Goal: Information Seeking & Learning: Learn about a topic

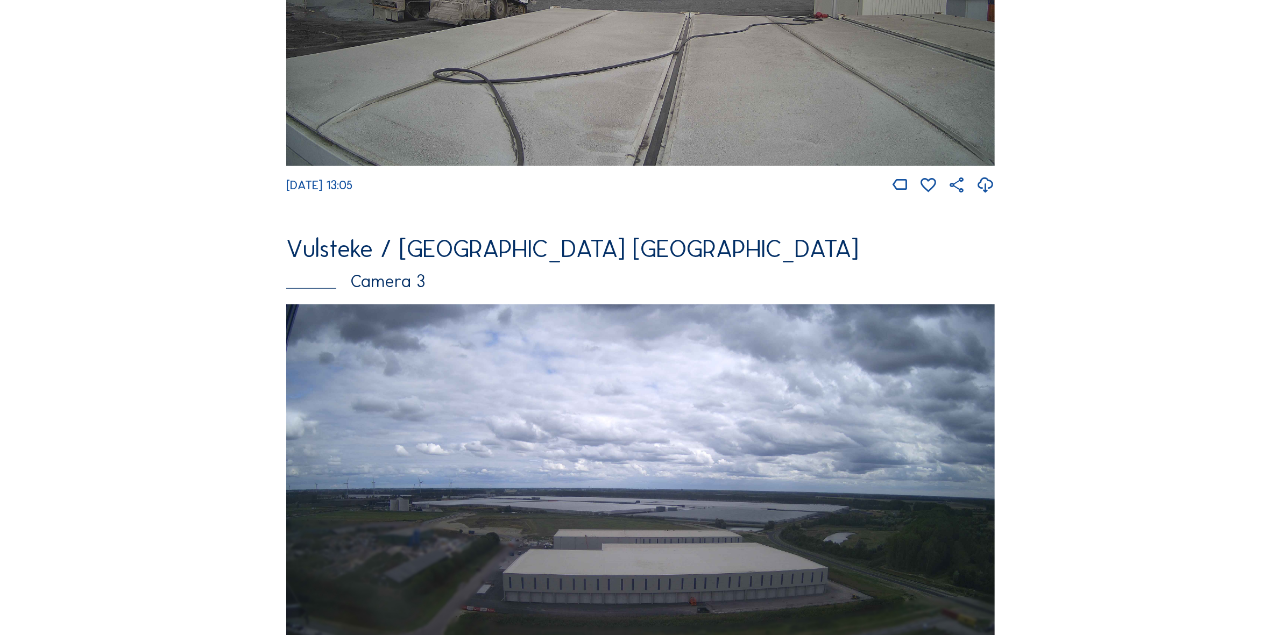
scroll to position [1143, 0]
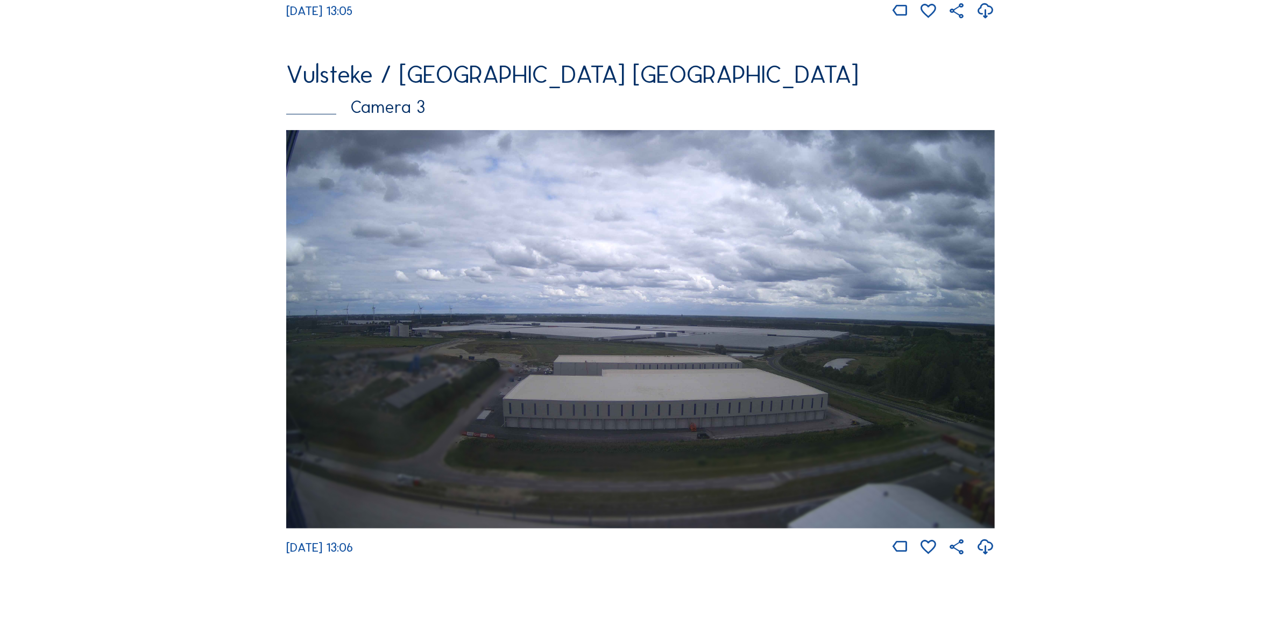
click at [580, 404] on img at bounding box center [640, 329] width 708 height 399
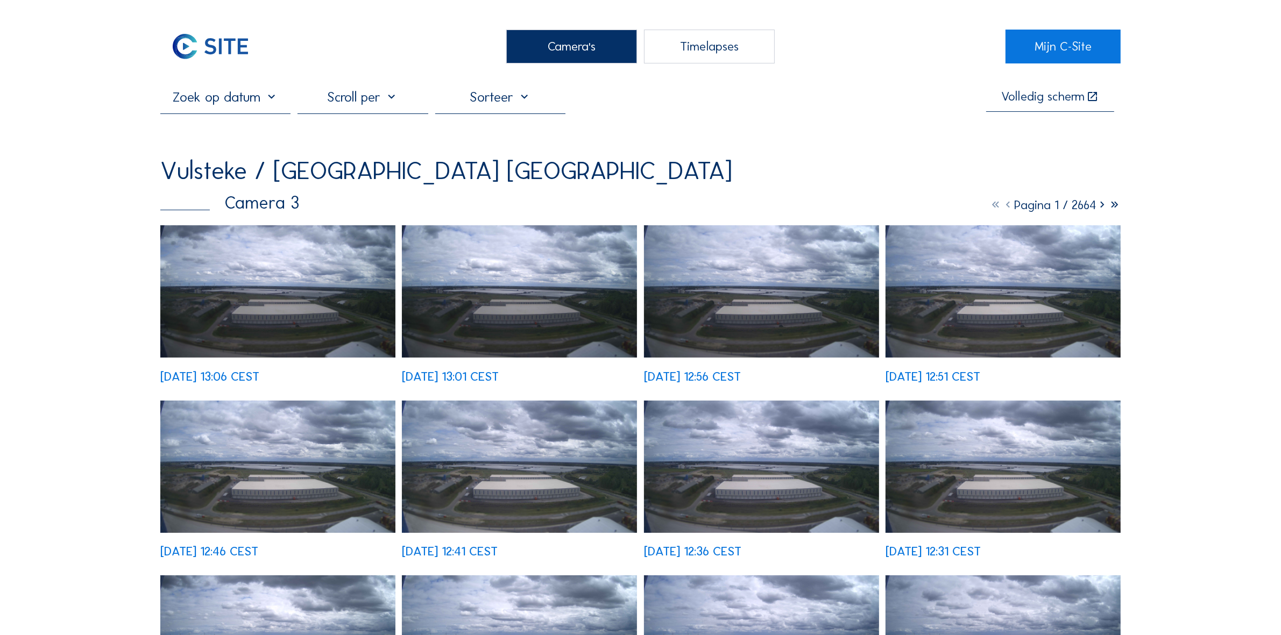
click at [255, 238] on img at bounding box center [277, 291] width 235 height 132
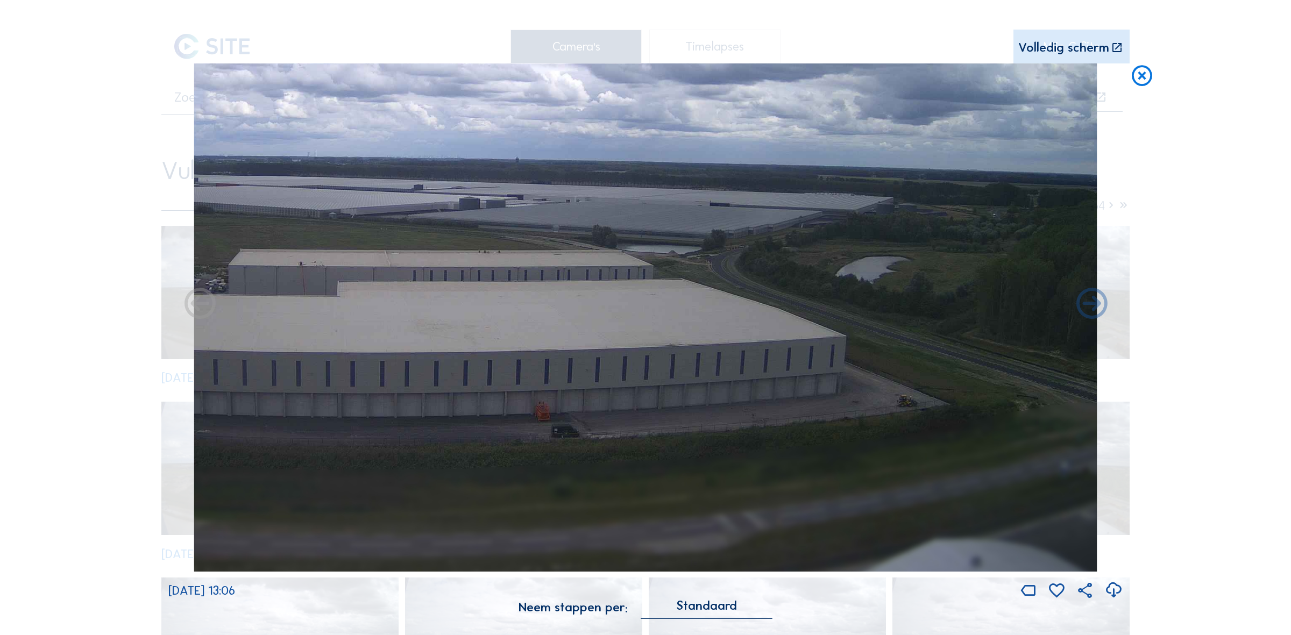
drag, startPoint x: 850, startPoint y: 349, endPoint x: 756, endPoint y: 370, distance: 97.1
click at [756, 370] on img at bounding box center [646, 317] width 904 height 508
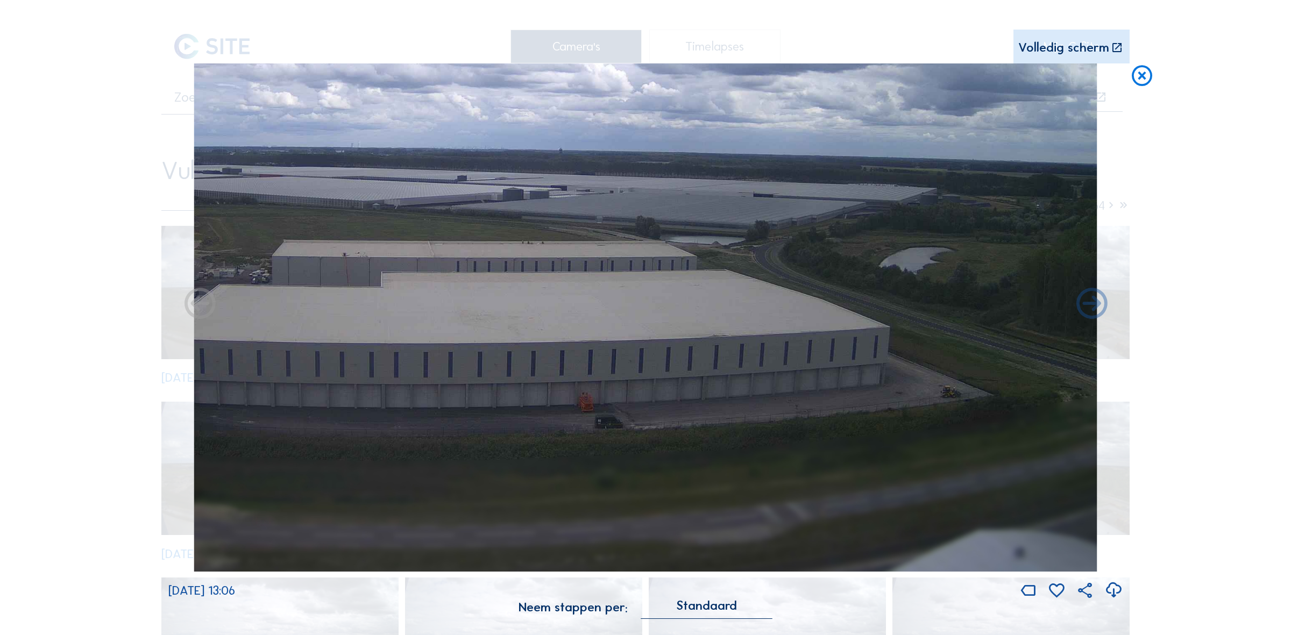
drag, startPoint x: 547, startPoint y: 436, endPoint x: 657, endPoint y: 406, distance: 114.2
click at [606, 423] on img at bounding box center [646, 317] width 904 height 508
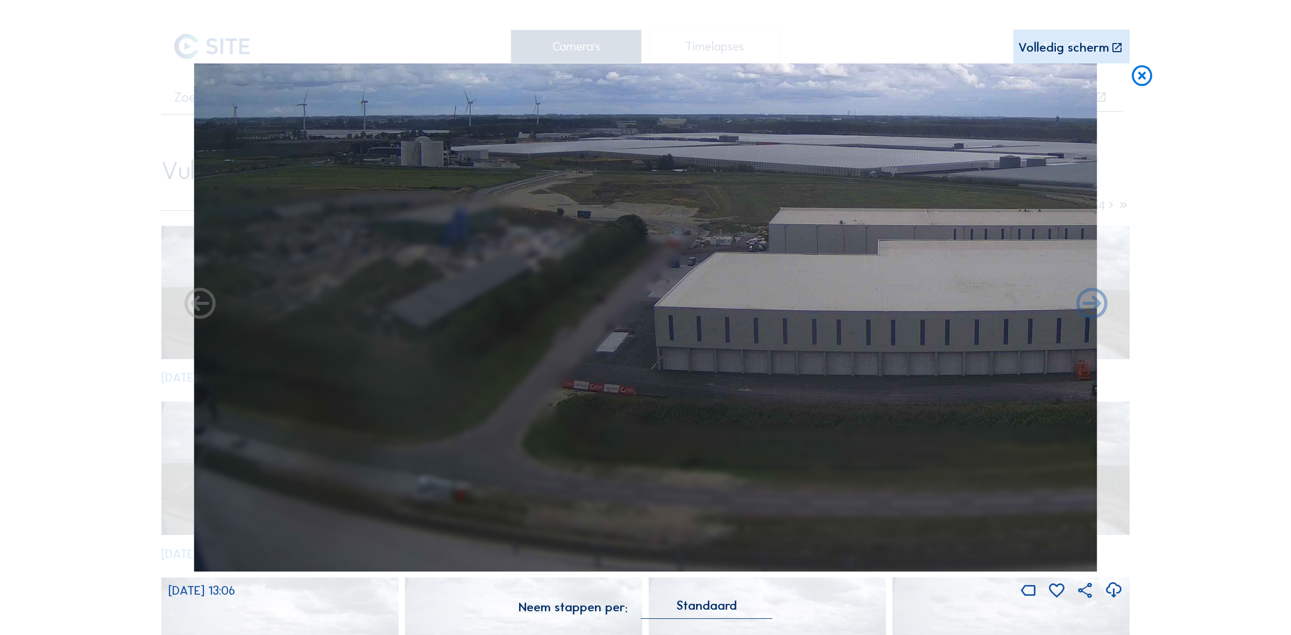
drag, startPoint x: 997, startPoint y: 403, endPoint x: 1037, endPoint y: 403, distance: 40.3
click at [1037, 403] on img at bounding box center [646, 317] width 904 height 508
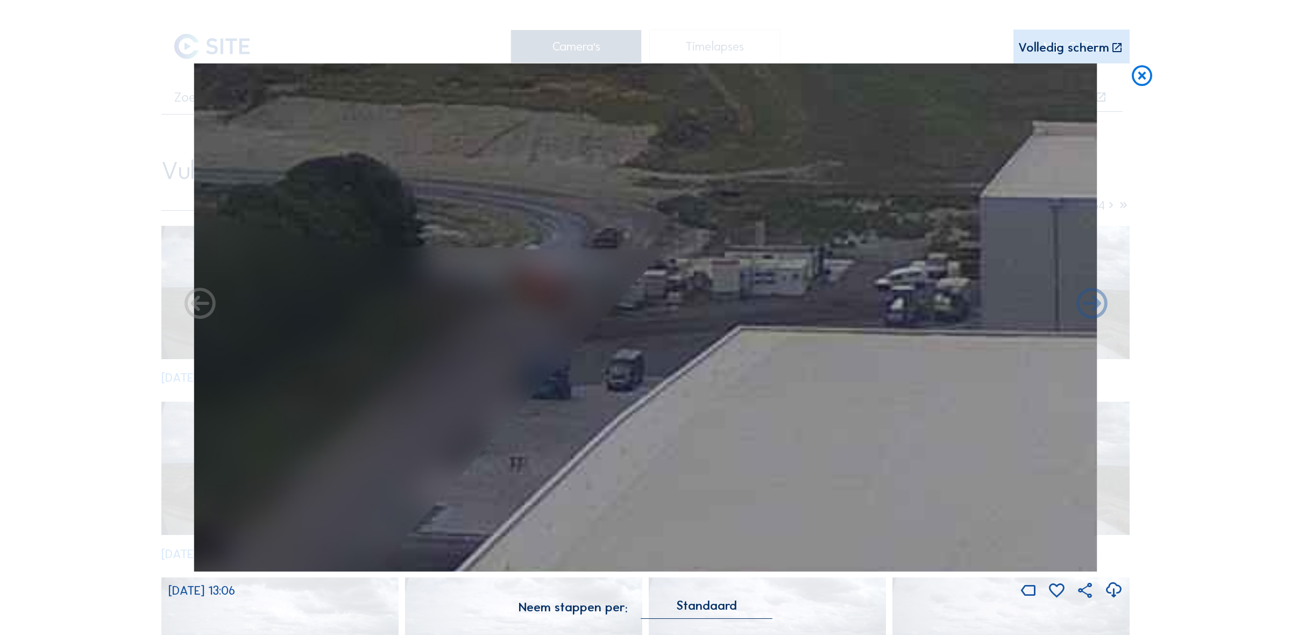
drag, startPoint x: 819, startPoint y: 261, endPoint x: 802, endPoint y: 277, distance: 22.8
click at [804, 276] on img at bounding box center [646, 317] width 904 height 508
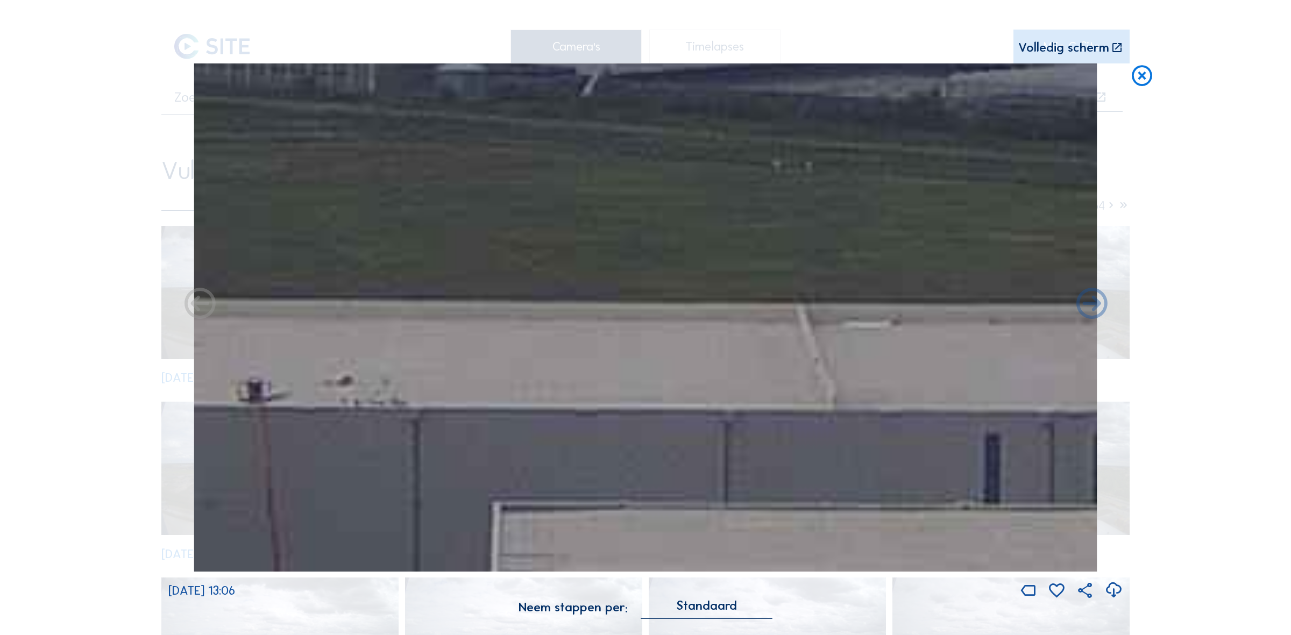
drag, startPoint x: 487, startPoint y: 417, endPoint x: 463, endPoint y: 420, distance: 24.4
click at [463, 420] on img at bounding box center [646, 317] width 904 height 508
drag, startPoint x: 245, startPoint y: 375, endPoint x: 257, endPoint y: 364, distance: 16.4
click at [232, 372] on img at bounding box center [646, 317] width 904 height 508
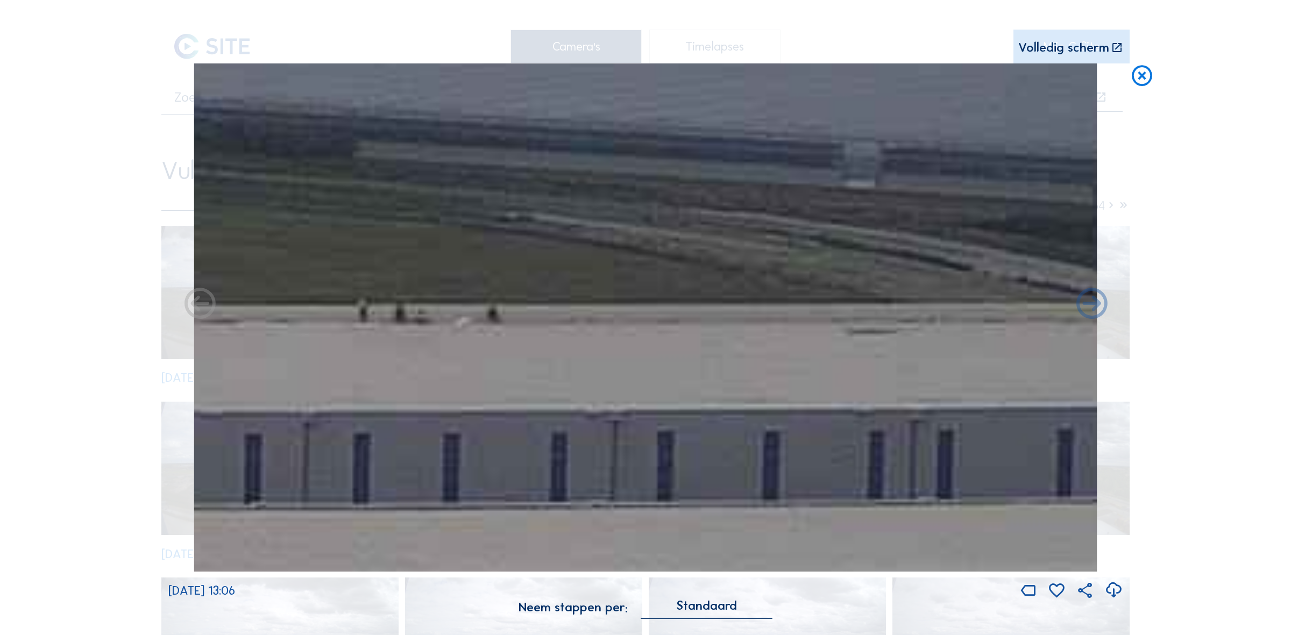
drag, startPoint x: 399, startPoint y: 342, endPoint x: 371, endPoint y: 338, distance: 28.2
click at [371, 338] on img at bounding box center [646, 317] width 904 height 508
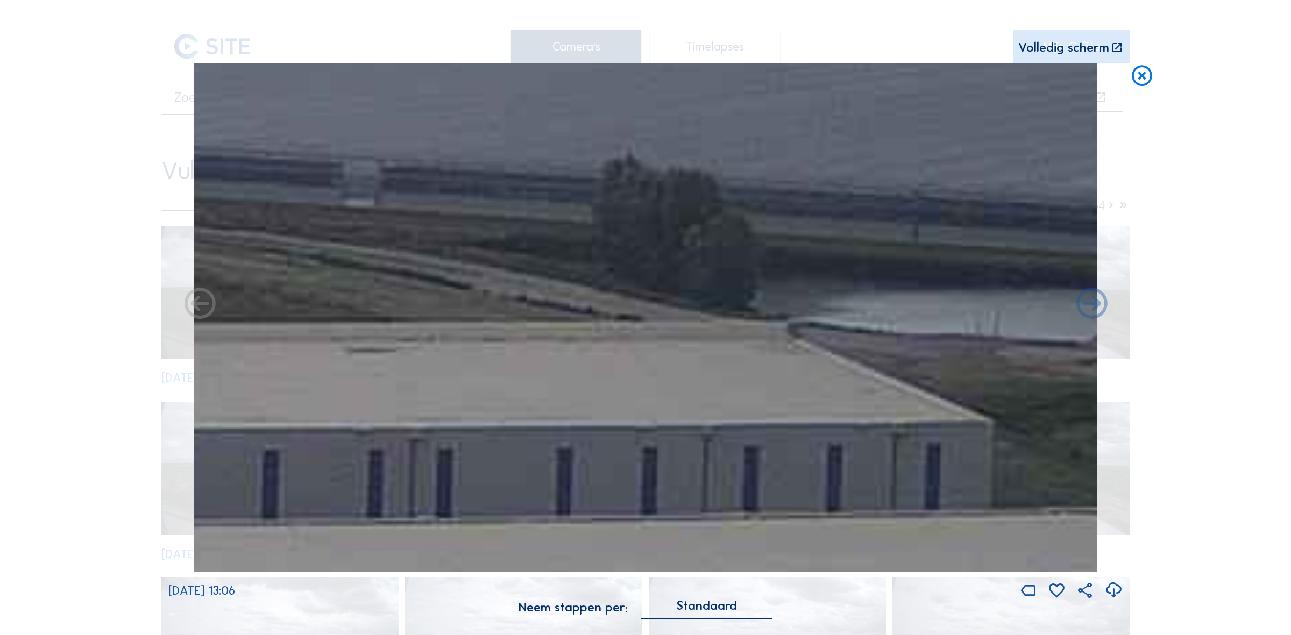
drag, startPoint x: 877, startPoint y: 362, endPoint x: 404, endPoint y: 374, distance: 473.5
click at [404, 374] on img at bounding box center [646, 317] width 904 height 508
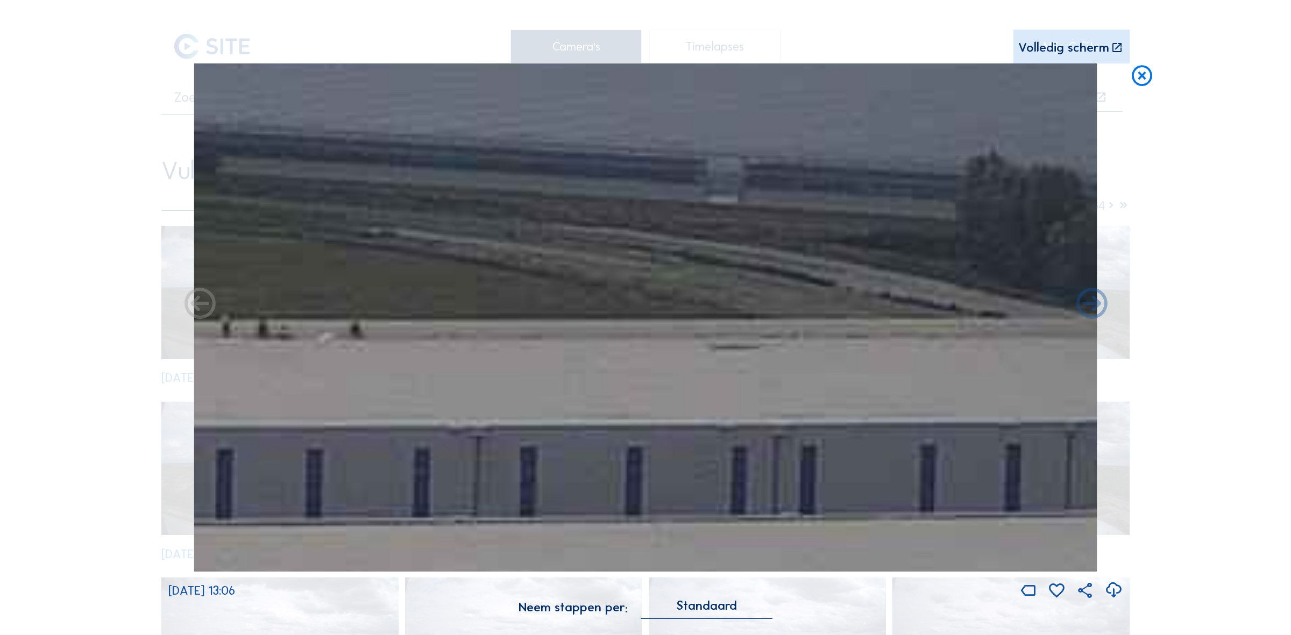
drag, startPoint x: 456, startPoint y: 359, endPoint x: 855, endPoint y: 353, distance: 399.1
click at [855, 353] on img at bounding box center [646, 317] width 904 height 508
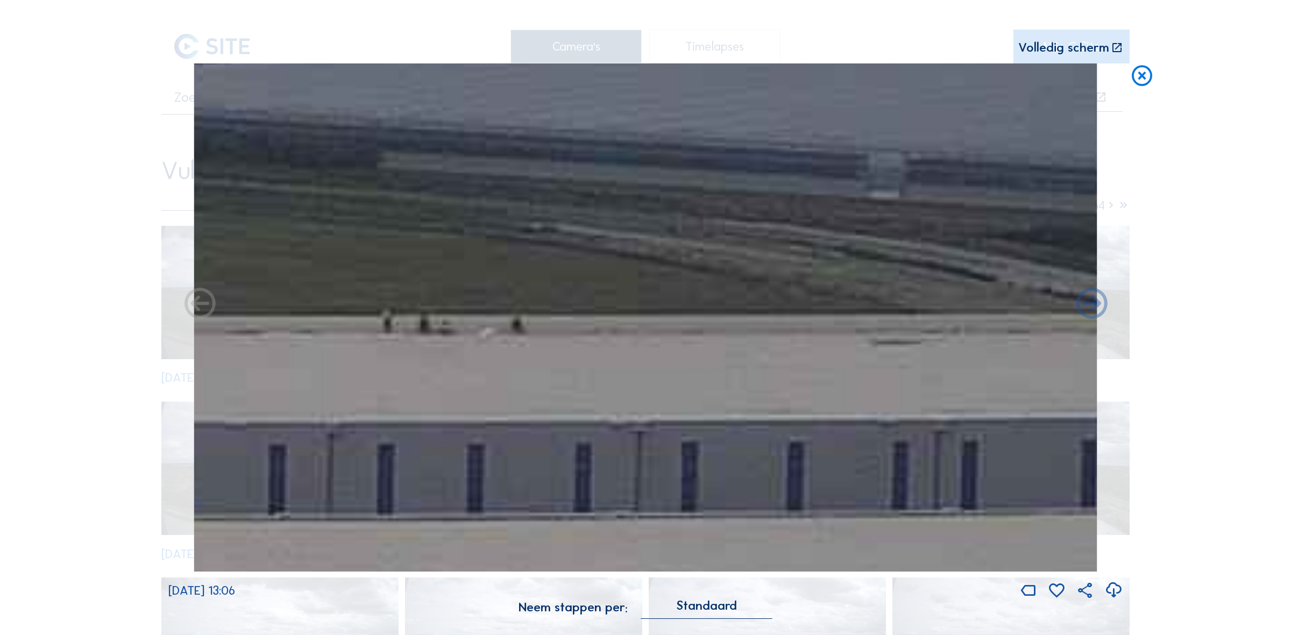
drag, startPoint x: 555, startPoint y: 351, endPoint x: 707, endPoint y: 355, distance: 152.3
click at [707, 355] on img at bounding box center [646, 317] width 904 height 508
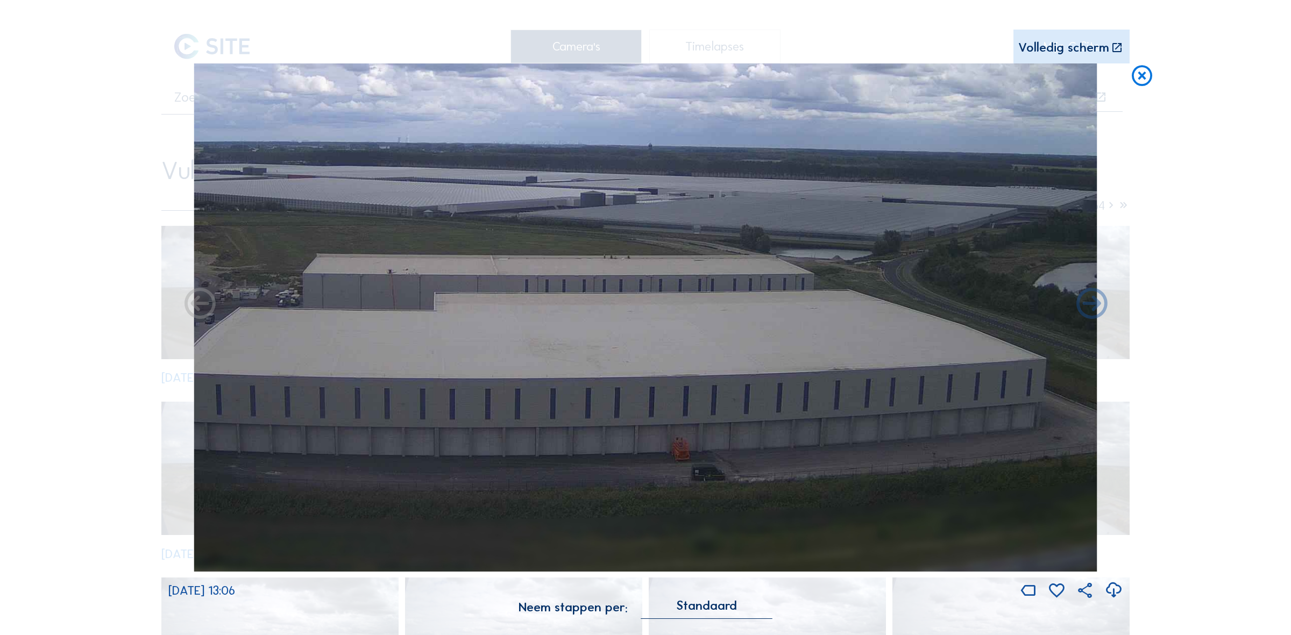
drag, startPoint x: 609, startPoint y: 378, endPoint x: 990, endPoint y: 265, distance: 397.2
click at [990, 265] on img at bounding box center [646, 317] width 904 height 508
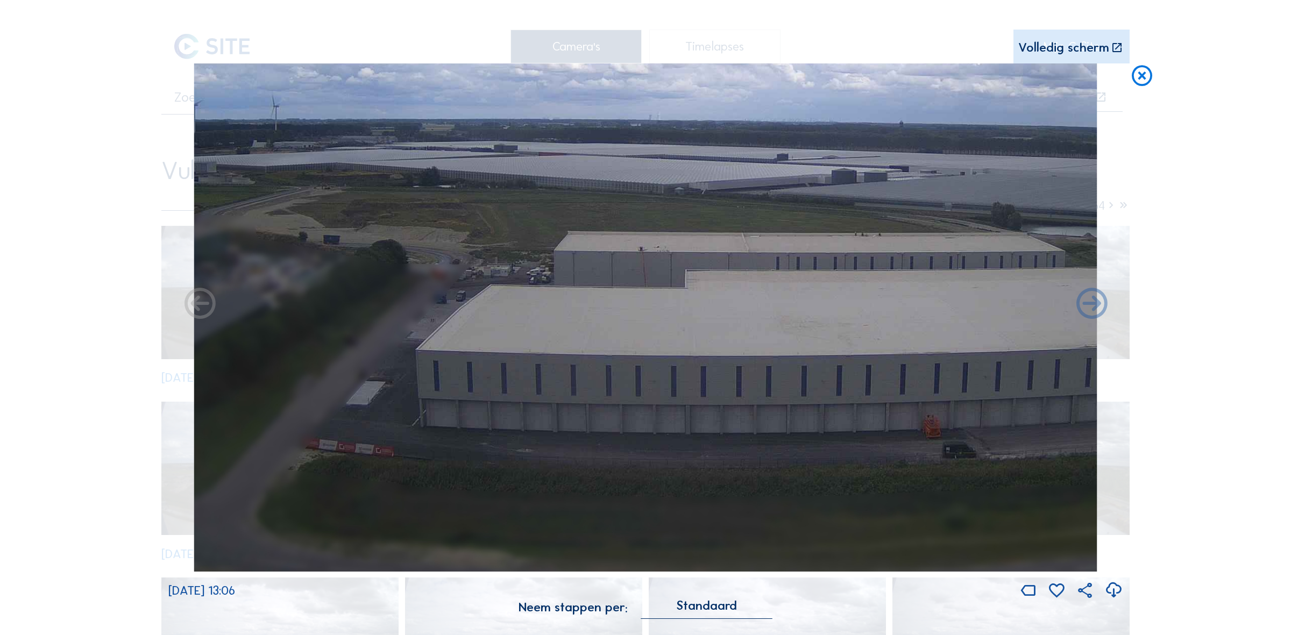
drag, startPoint x: 410, startPoint y: 343, endPoint x: 749, endPoint y: 409, distance: 345.3
click at [414, 343] on img at bounding box center [646, 317] width 904 height 508
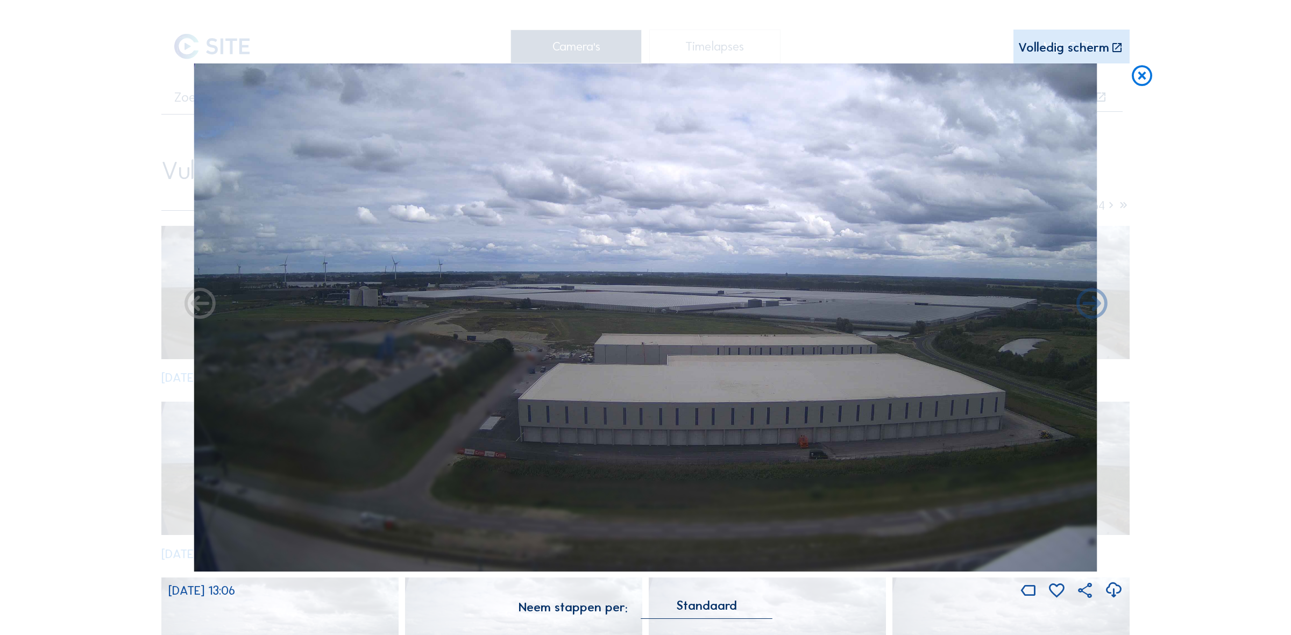
drag, startPoint x: 729, startPoint y: 386, endPoint x: 763, endPoint y: 388, distance: 33.5
click at [763, 388] on img at bounding box center [646, 317] width 904 height 508
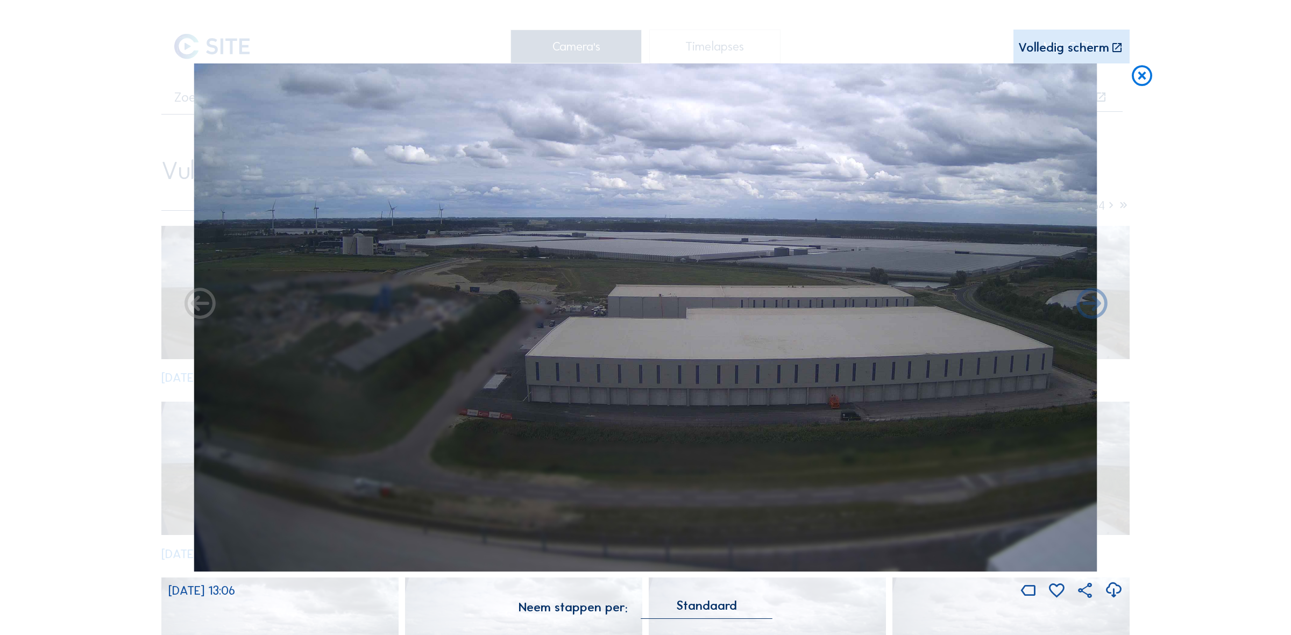
click at [1138, 79] on icon at bounding box center [1142, 75] width 25 height 25
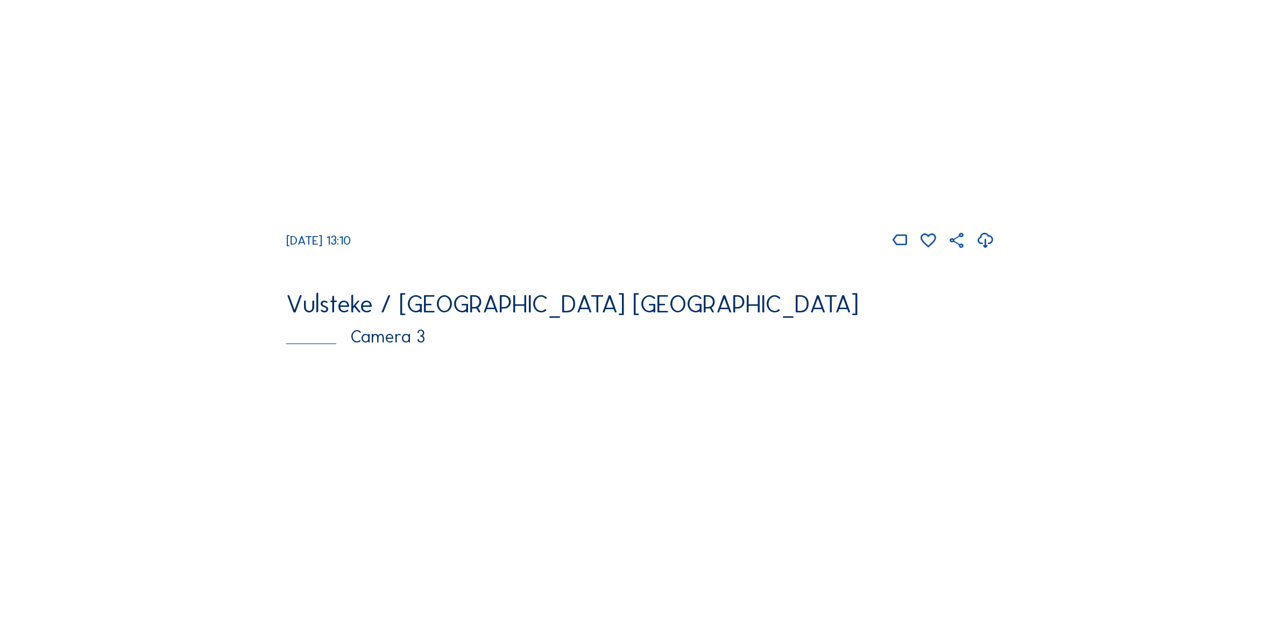
scroll to position [991, 0]
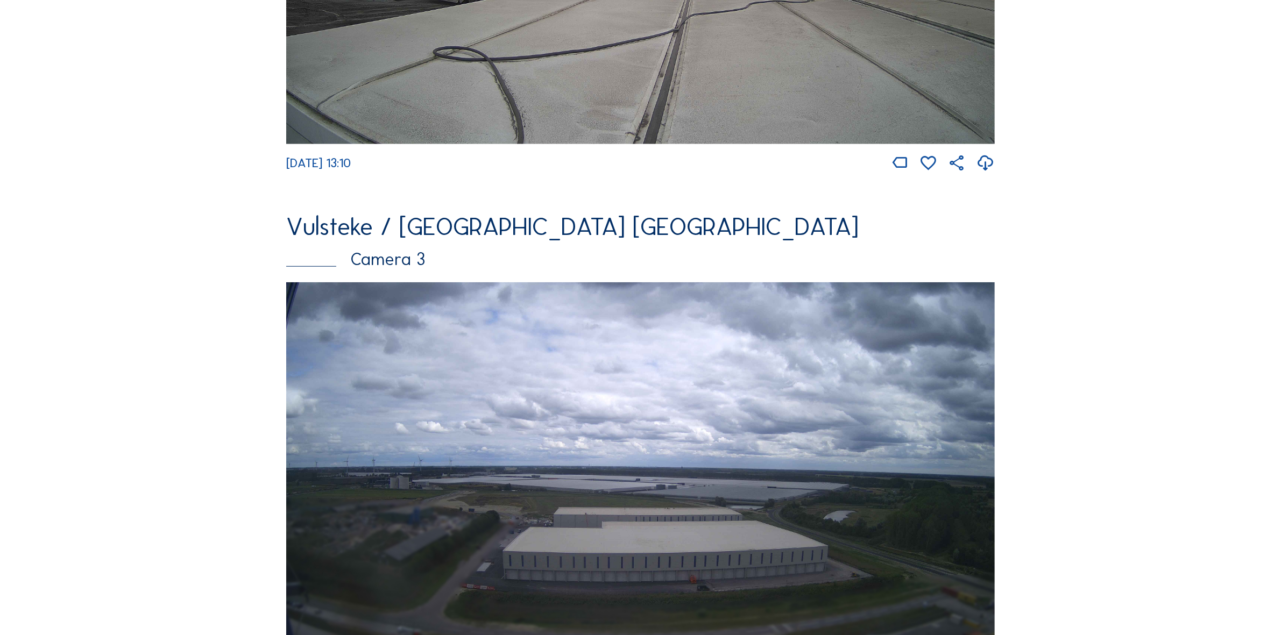
click at [585, 392] on img at bounding box center [640, 481] width 708 height 399
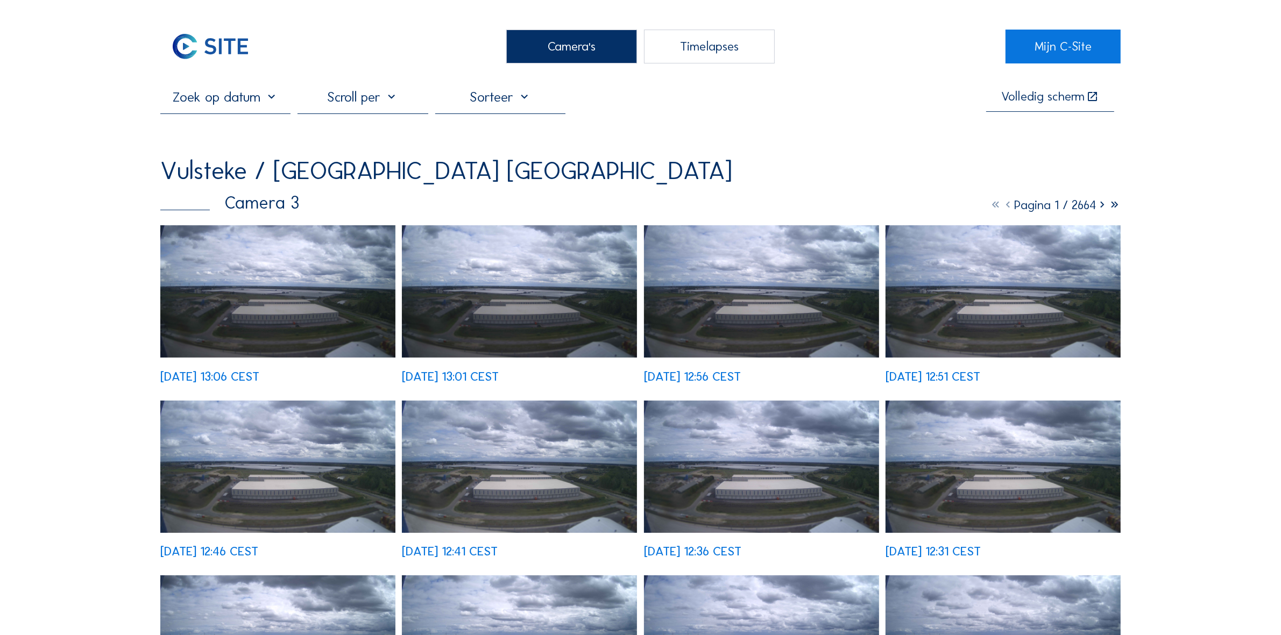
click at [311, 241] on img at bounding box center [277, 291] width 235 height 132
